Goal: Information Seeking & Learning: Learn about a topic

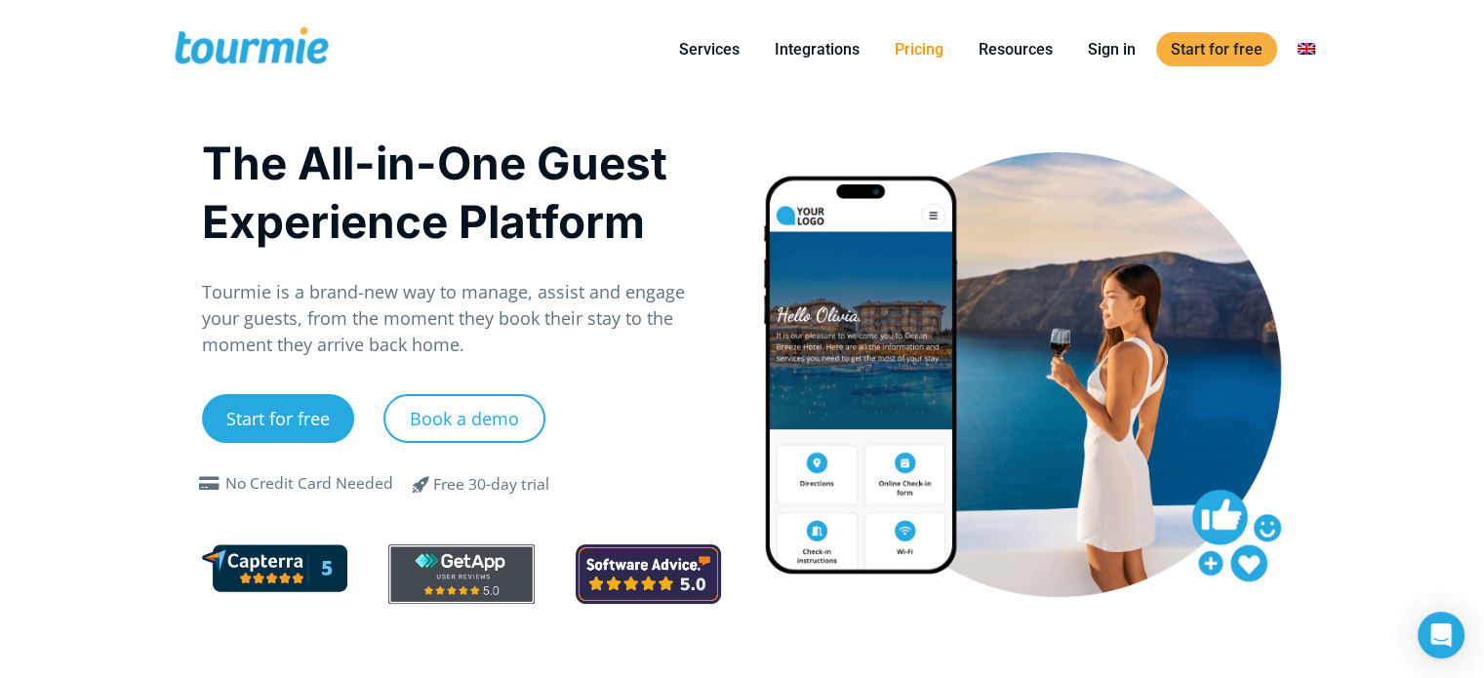
click at [906, 48] on link "Pricing" at bounding box center [919, 49] width 78 height 24
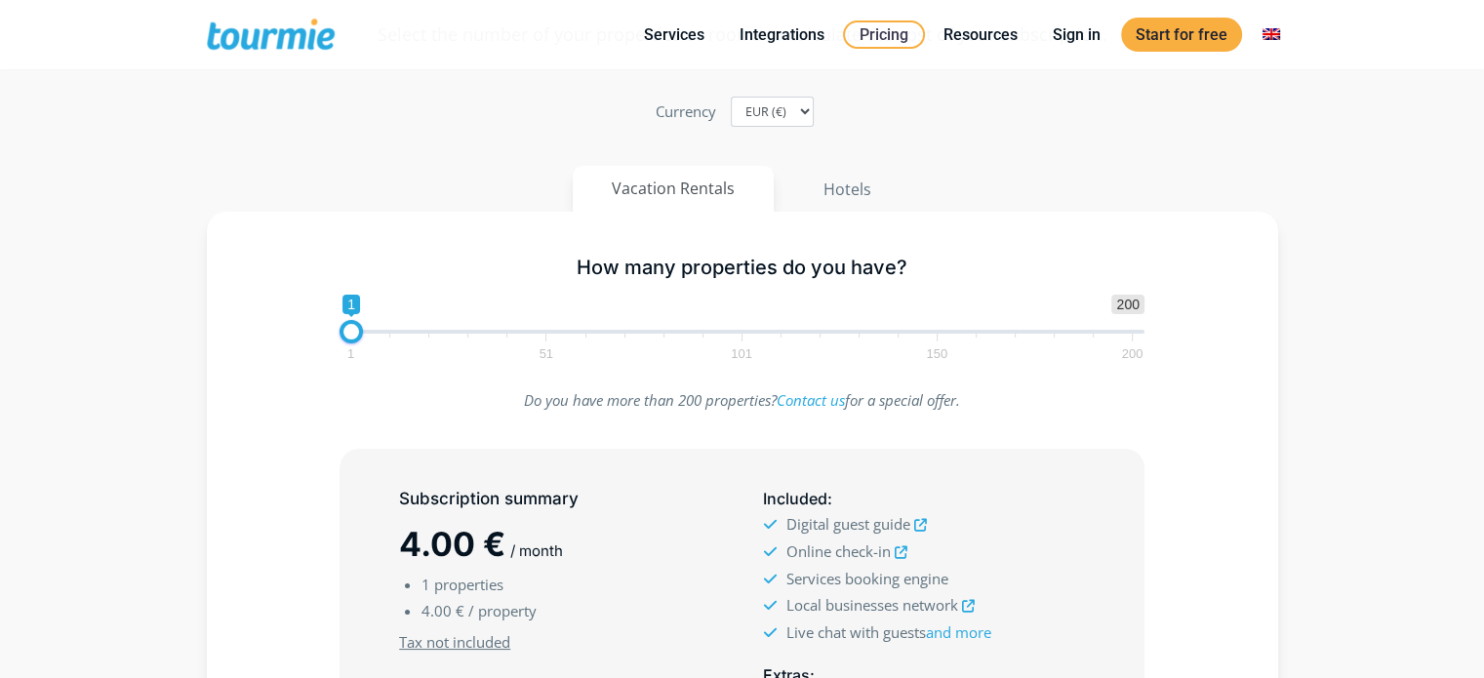
click at [663, 182] on button "Vacation Rentals" at bounding box center [673, 189] width 201 height 46
type input "1"
drag, startPoint x: 353, startPoint y: 331, endPoint x: 319, endPoint y: 338, distance: 34.8
click at [320, 338] on div "1 200 0 0 1 1 51 101 150 200 1" at bounding box center [742, 326] width 846 height 63
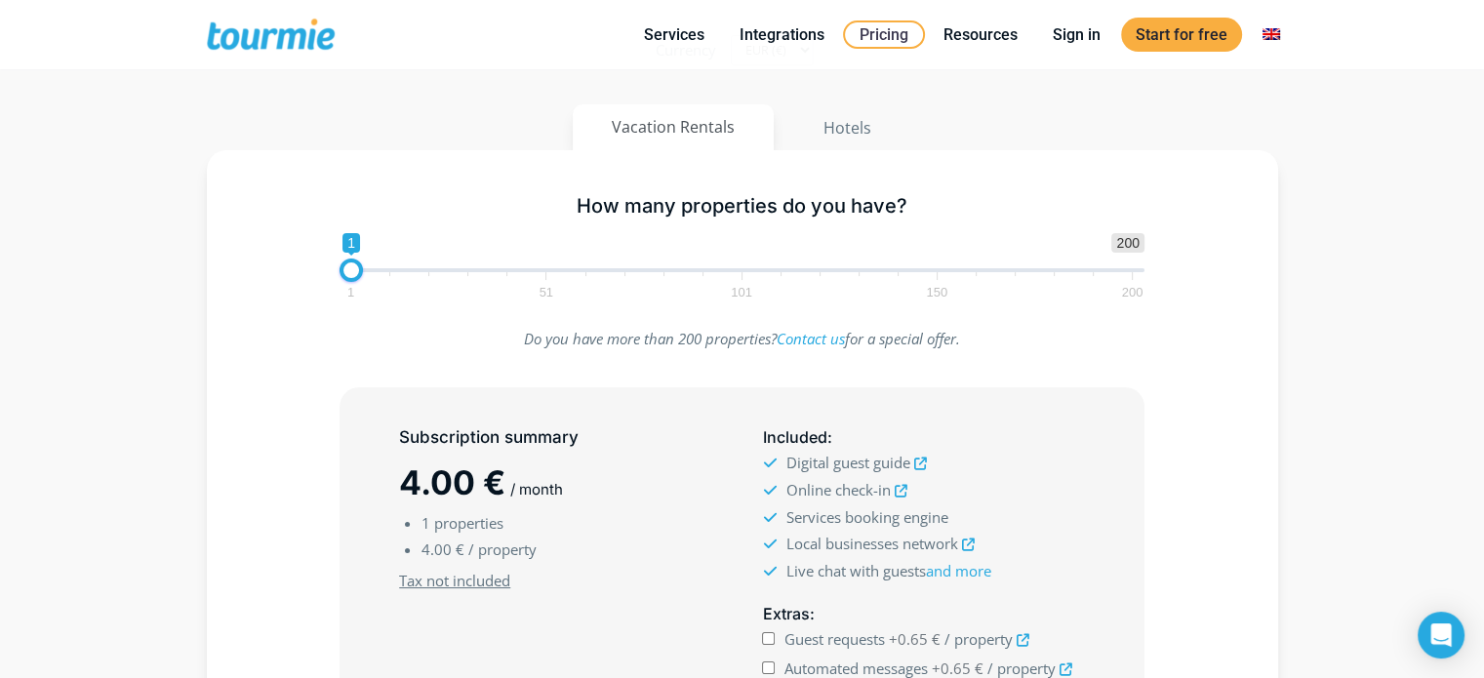
scroll to position [205, 0]
